Goal: Information Seeking & Learning: Learn about a topic

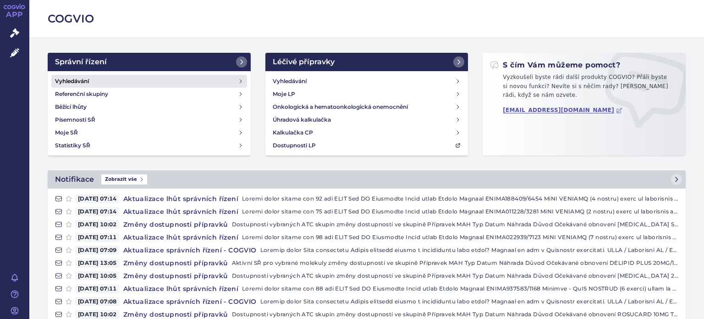
click at [66, 79] on h4 "Vyhledávání" at bounding box center [72, 81] width 34 height 9
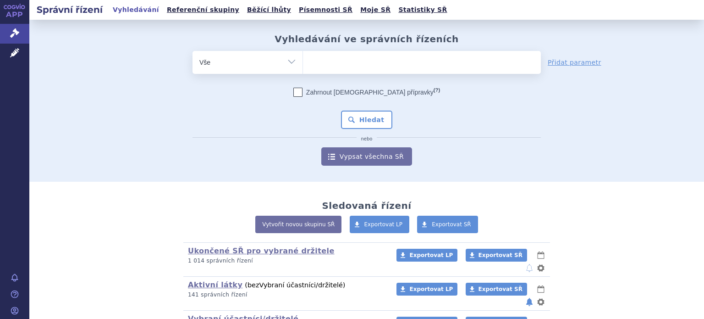
click at [332, 71] on span at bounding box center [422, 62] width 238 height 23
click at [303, 71] on select at bounding box center [303, 61] width 0 height 23
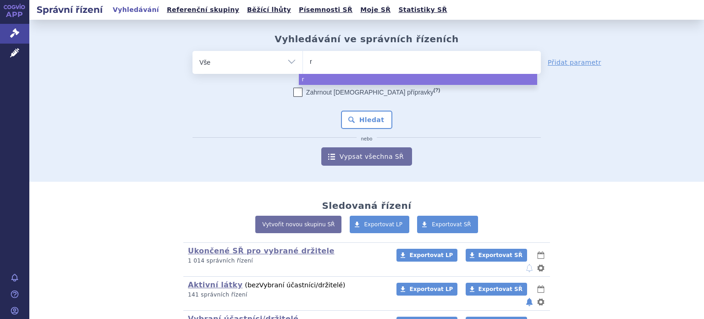
type input "ri"
type input "riva"
type input "rivar"
type input "rivaro"
type input "rivaroxa"
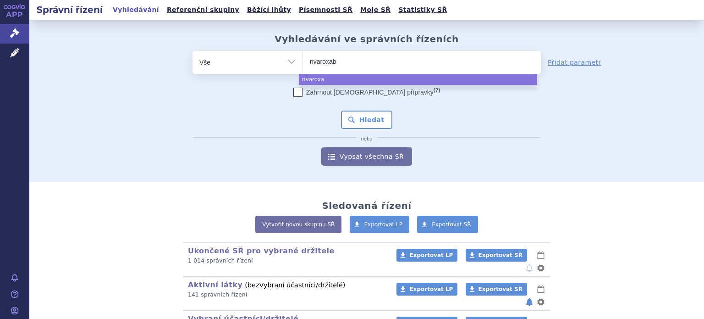
type input "rivaroxaba"
type input "rivaroxaban"
select select "rivaroxaban"
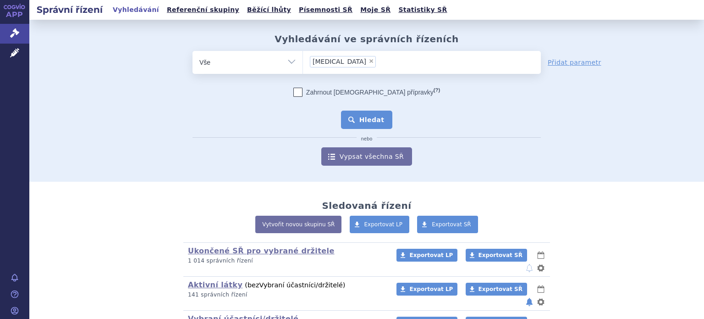
click at [371, 117] on button "Hledat" at bounding box center [367, 120] width 52 height 18
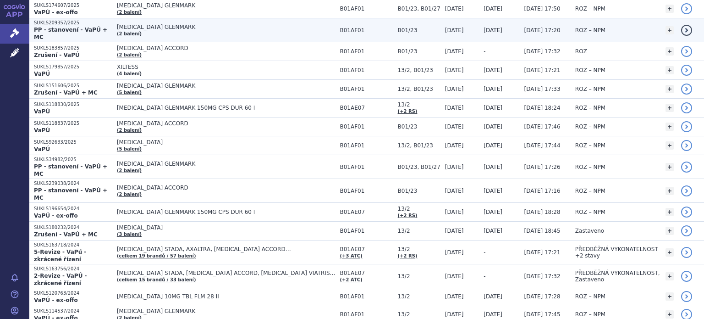
scroll to position [215, 0]
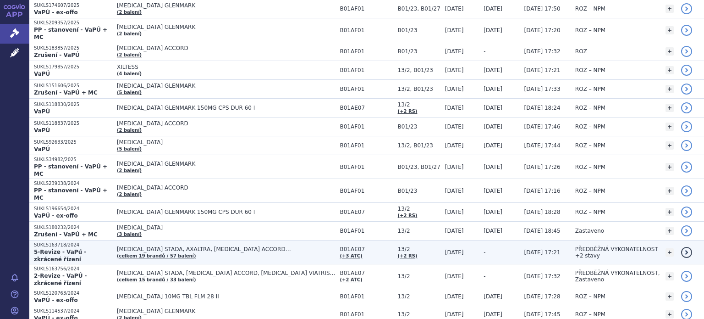
click at [242, 240] on td "APIXABAN STADA, AXALTRA, DABIGATRAN ETEXILATE ACCORD… (celkem 19 brandů / 57 ba…" at bounding box center [223, 252] width 223 height 24
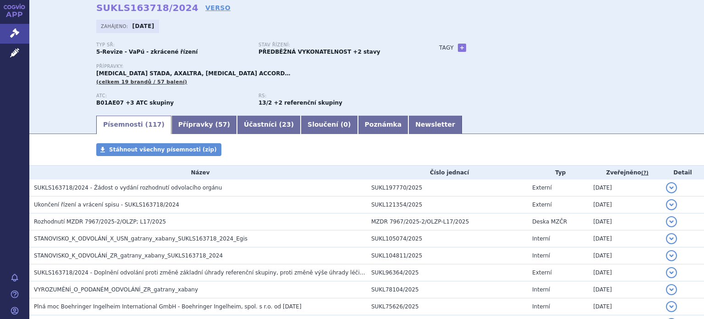
scroll to position [40, 0]
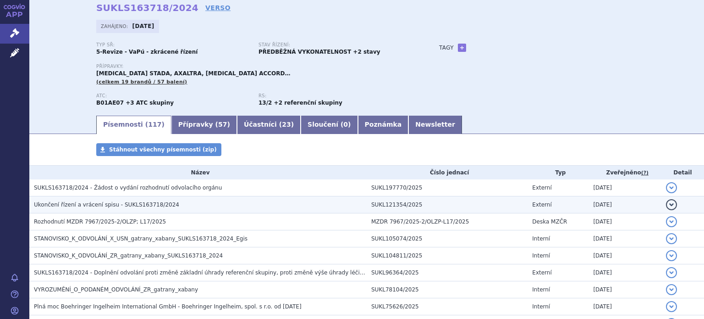
click at [123, 208] on span "Ukončení řízení a vrácení spisu - SUKLS163718/2024" at bounding box center [106, 204] width 145 height 6
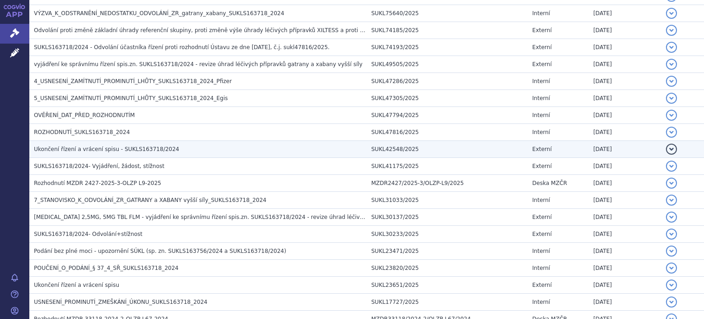
scroll to position [474, 0]
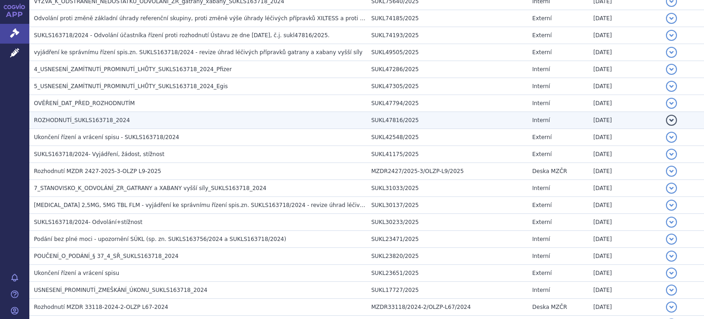
click at [130, 118] on h3 "ROZHODNUTÍ_SUKLS163718_2024" at bounding box center [200, 120] width 333 height 9
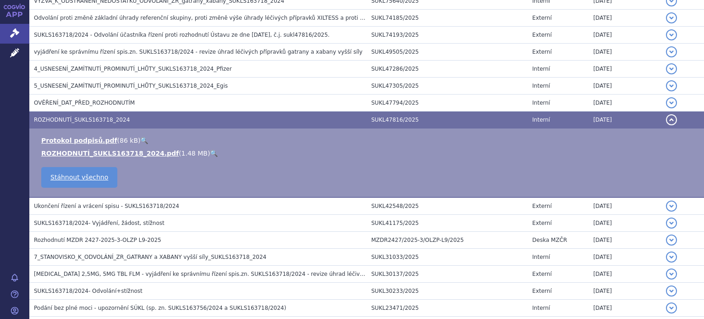
click at [210, 154] on link "🔍" at bounding box center [214, 152] width 8 height 7
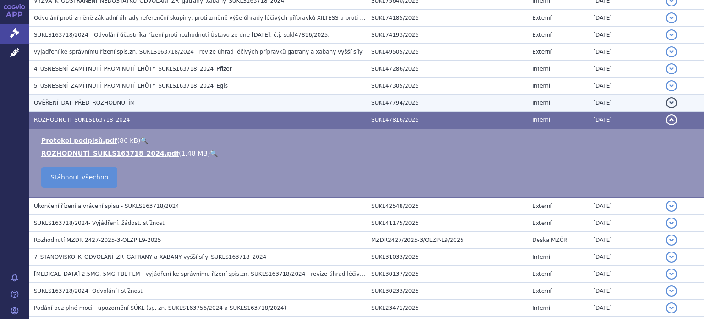
scroll to position [0, 0]
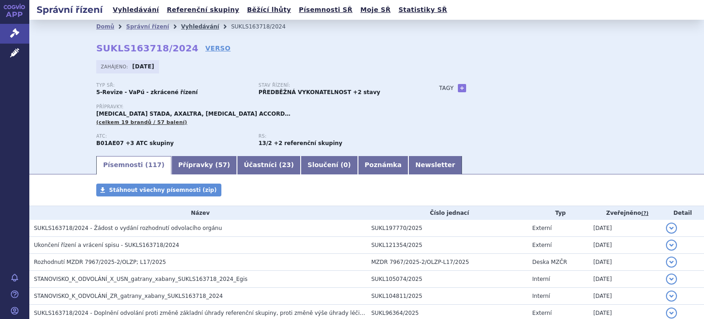
click at [184, 28] on link "Vyhledávání" at bounding box center [200, 26] width 38 height 6
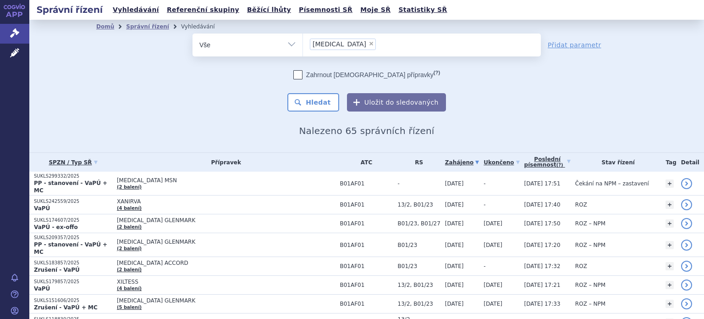
click at [369, 43] on span "×" at bounding box center [372, 44] width 6 height 6
click at [303, 43] on select "rivaroxaban" at bounding box center [303, 44] width 0 height 23
select select
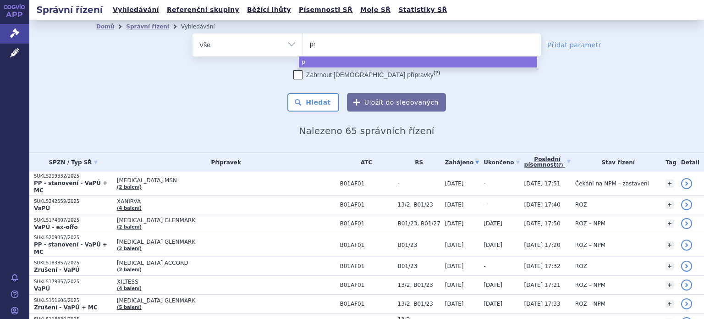
type input "pre"
type input "prega"
type input "pregab"
type input "pregaba"
type input "pregabal"
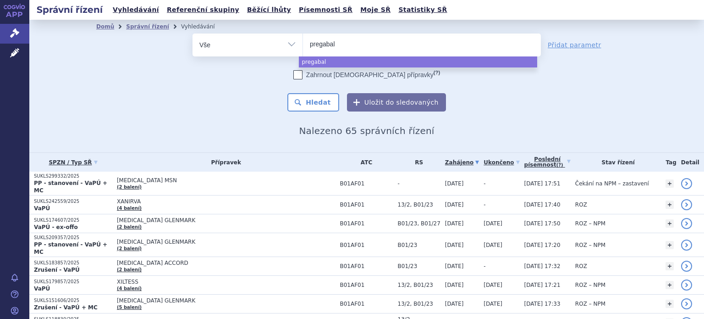
type input "pregabali"
type input "pregabalin"
select select "pregabalin"
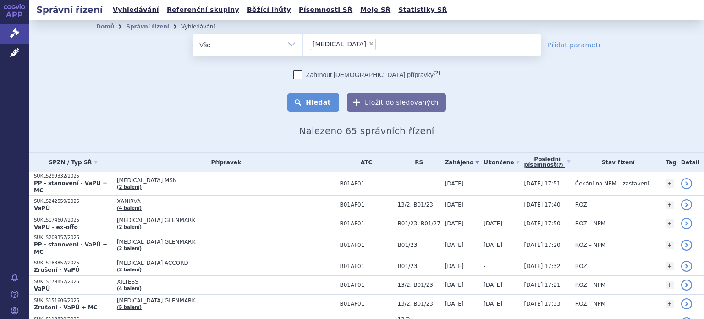
click at [316, 100] on button "Hledat" at bounding box center [314, 102] width 52 height 18
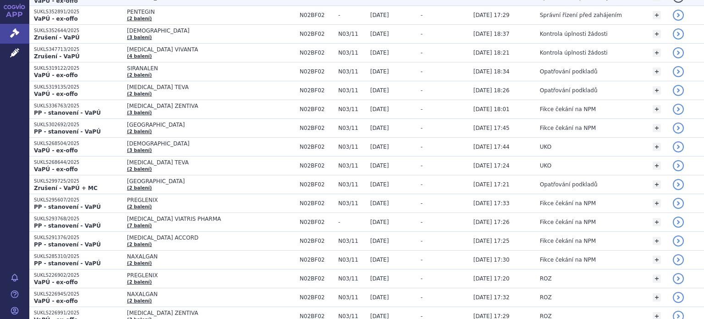
scroll to position [204, 0]
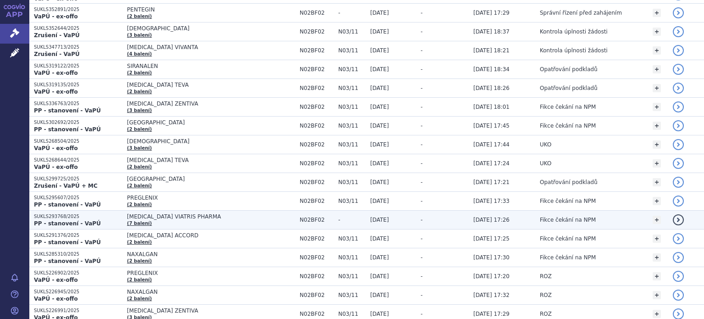
click at [180, 216] on span "[MEDICAL_DATA] VIATRIS PHARMA" at bounding box center [211, 216] width 168 height 6
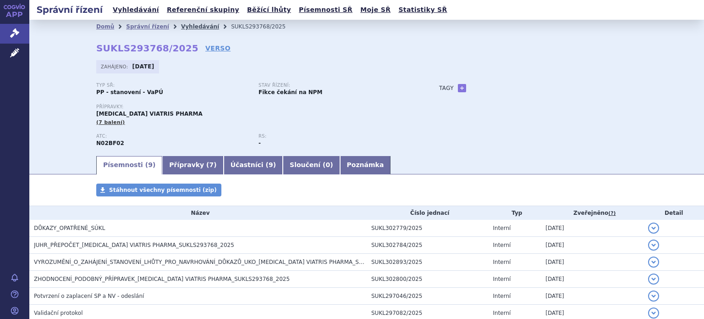
click at [188, 24] on link "Vyhledávání" at bounding box center [200, 26] width 38 height 6
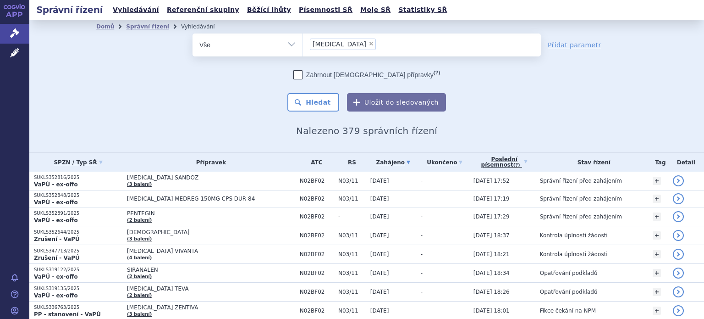
click at [369, 44] on span "×" at bounding box center [372, 44] width 6 height 6
click at [303, 44] on select "pregabalin" at bounding box center [303, 44] width 0 height 23
select select
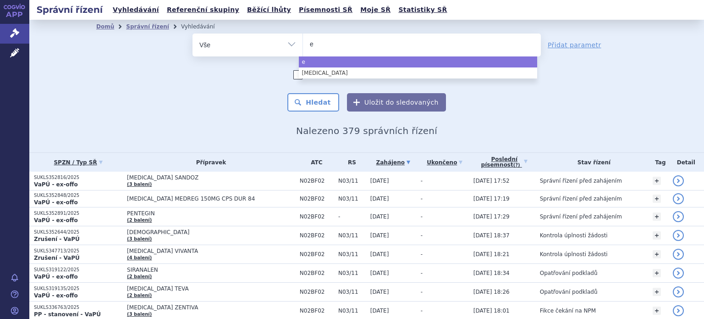
type input "el"
type input "elt"
type input "eltr"
type input "eltro"
type input "eltrom"
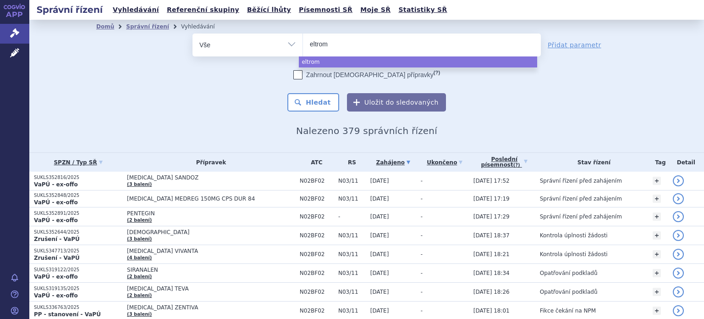
type input "eltromb"
type input "eltrombo"
type input "eltrombop"
type input "eltrombopa"
type input "[MEDICAL_DATA]"
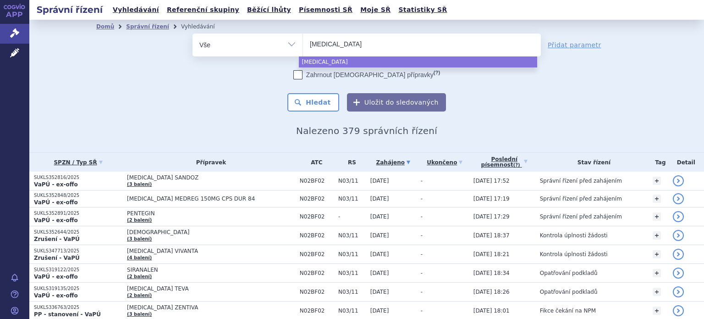
select select "[MEDICAL_DATA]"
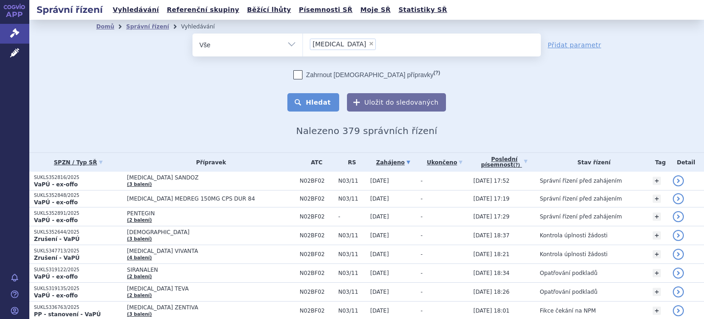
click at [317, 100] on button "Hledat" at bounding box center [314, 102] width 52 height 18
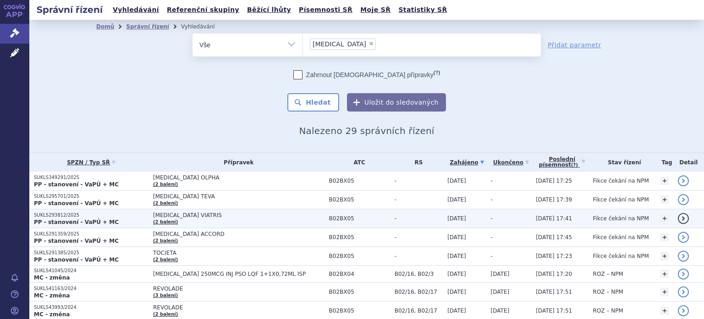
click at [231, 218] on td "ELTROMBOPAG VIATRIS (2 balení)" at bounding box center [237, 218] width 176 height 19
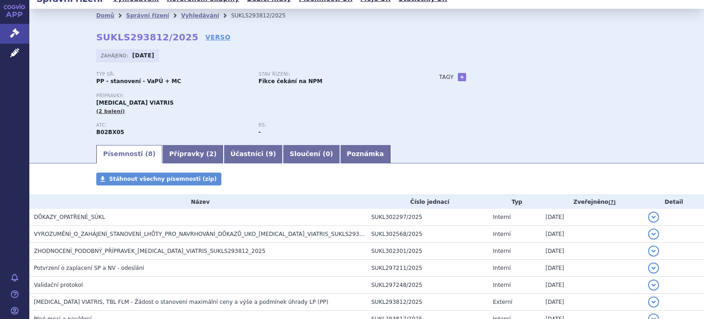
scroll to position [11, 0]
click at [189, 17] on link "Vyhledávání" at bounding box center [200, 15] width 38 height 6
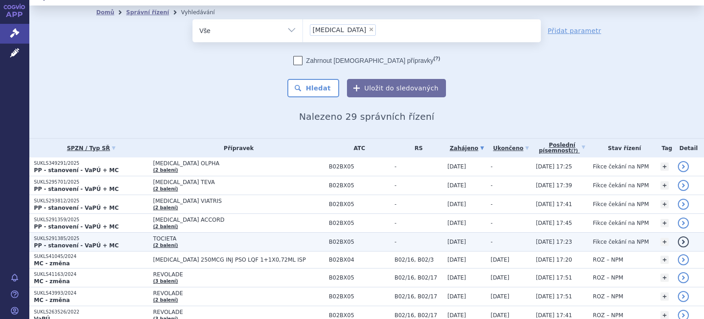
scroll to position [14, 0]
